Goal: Use online tool/utility

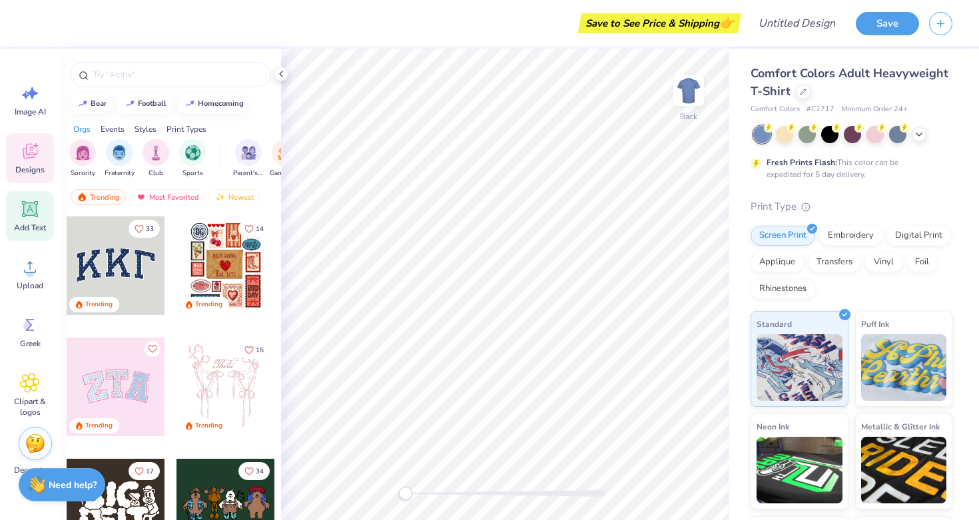
click at [39, 214] on icon at bounding box center [30, 209] width 20 height 20
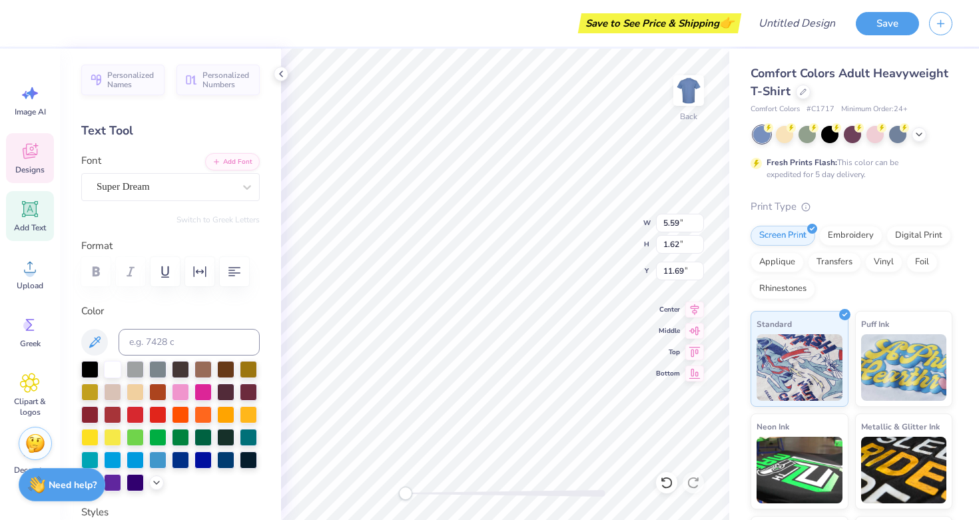
click at [35, 159] on icon at bounding box center [30, 151] width 20 height 20
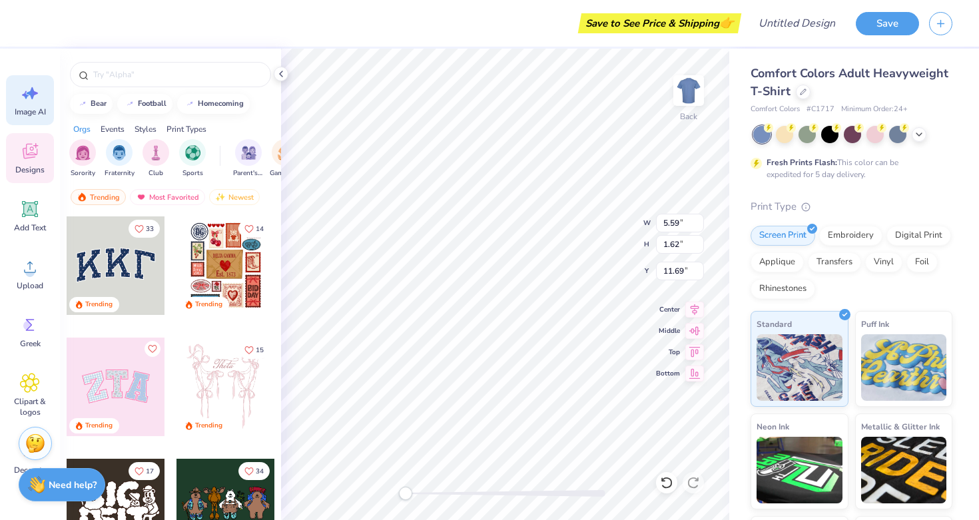
click at [32, 108] on span "Image AI" at bounding box center [30, 112] width 31 height 11
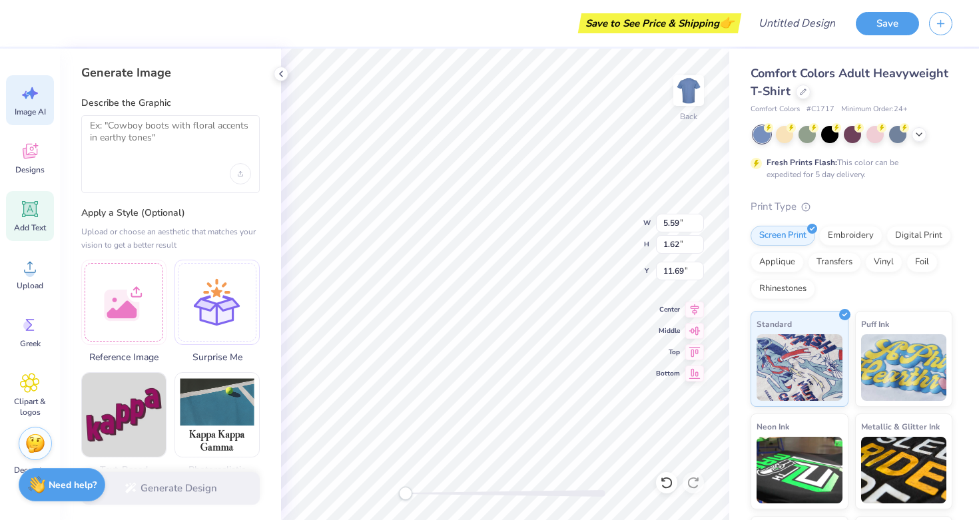
click at [29, 219] on div "Add Text" at bounding box center [30, 216] width 48 height 50
